Goal: Information Seeking & Learning: Learn about a topic

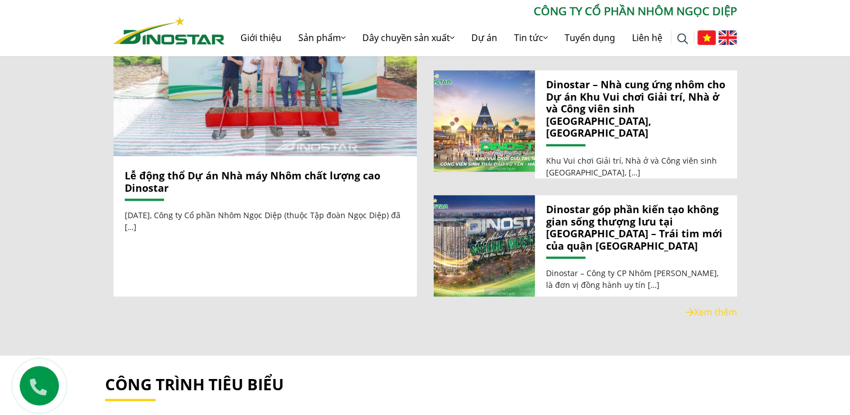
scroll to position [1311, 0]
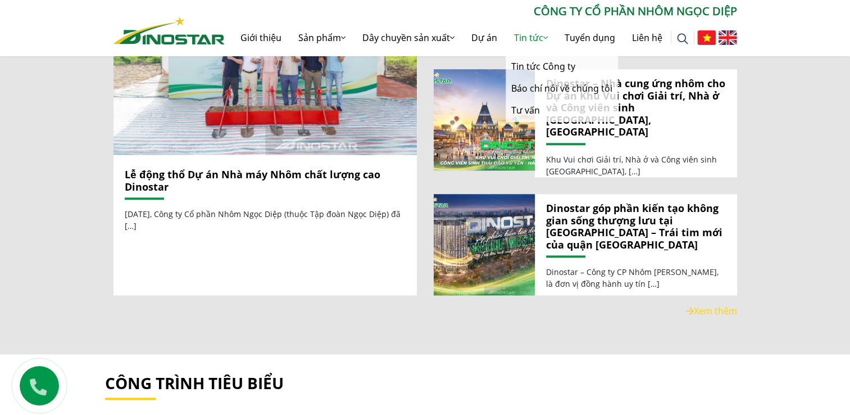
click at [522, 39] on link "Tin tức" at bounding box center [531, 38] width 51 height 36
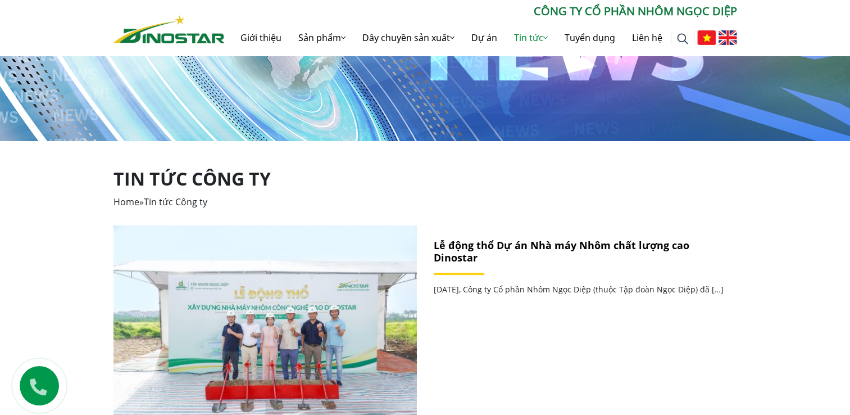
scroll to position [281, 0]
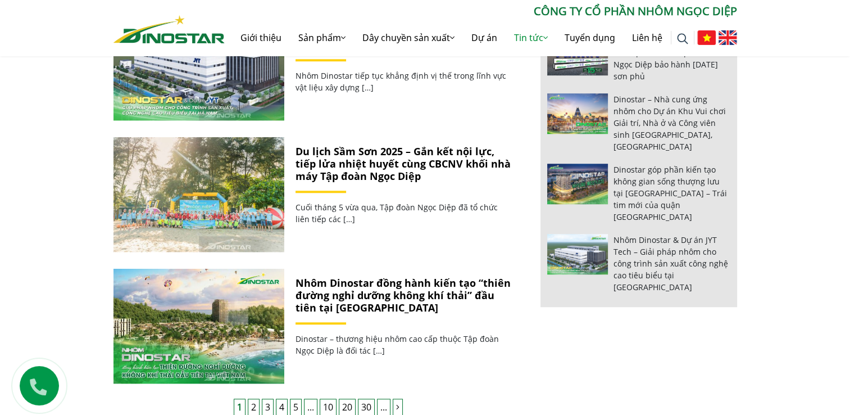
scroll to position [1030, 0]
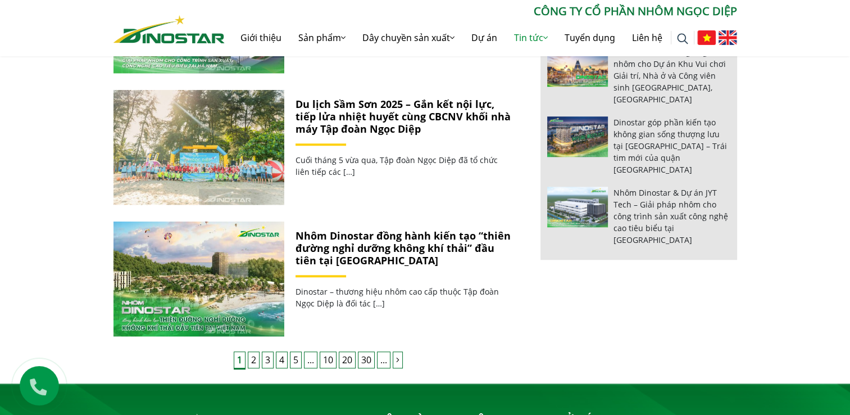
click at [252, 360] on link "2" at bounding box center [254, 359] width 12 height 17
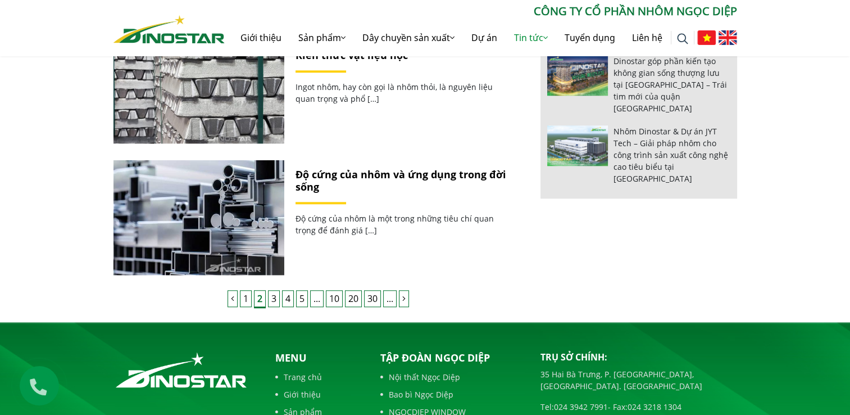
scroll to position [1124, 0]
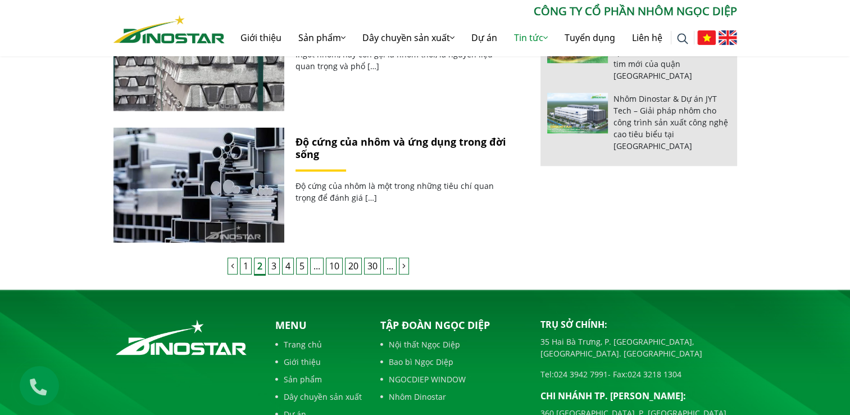
click at [272, 268] on link "3" at bounding box center [274, 265] width 12 height 17
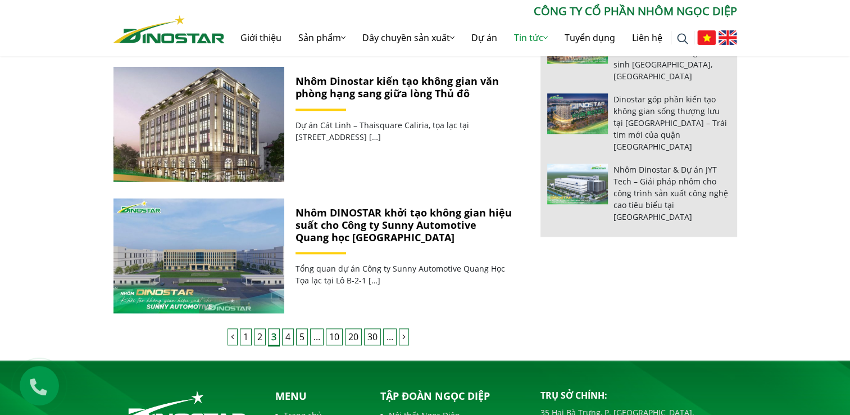
scroll to position [1030, 0]
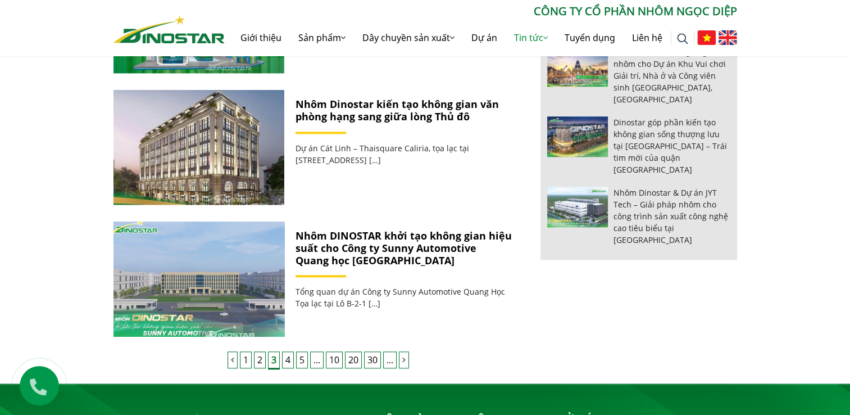
click at [209, 288] on img at bounding box center [198, 279] width 183 height 123
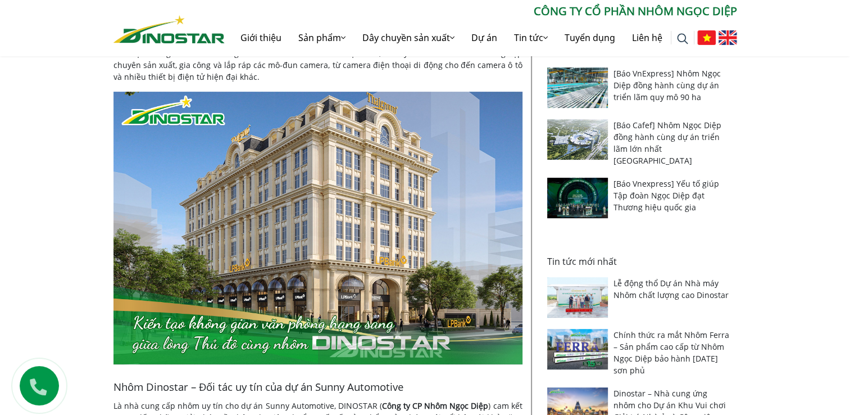
scroll to position [374, 0]
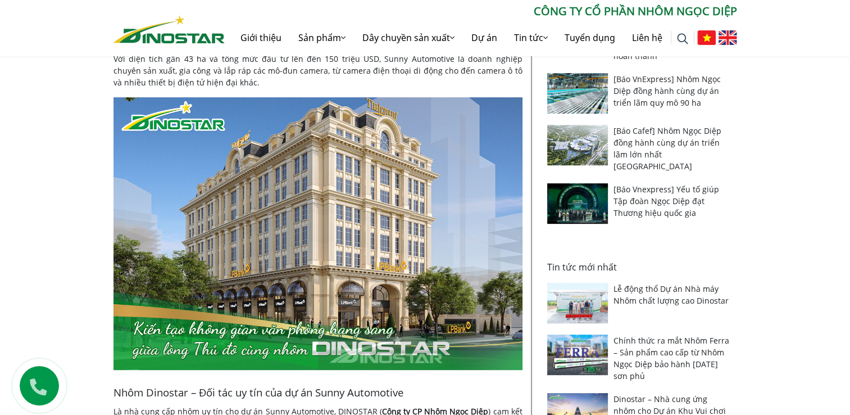
click at [262, 208] on img at bounding box center [318, 233] width 409 height 273
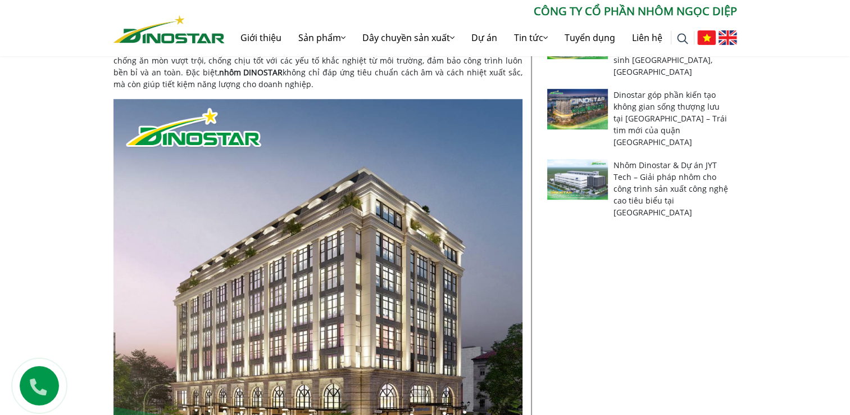
scroll to position [749, 0]
